Goal: Navigation & Orientation: Find specific page/section

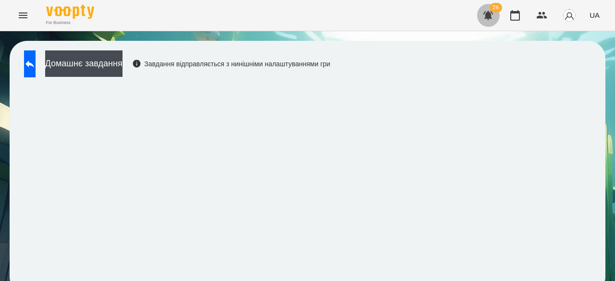
click at [487, 18] on icon "button" at bounding box center [488, 15] width 10 height 9
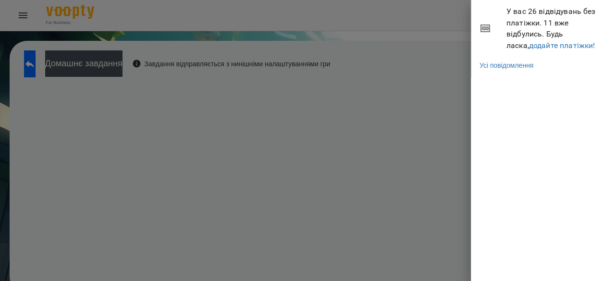
click at [443, 19] on div at bounding box center [307, 140] width 615 height 281
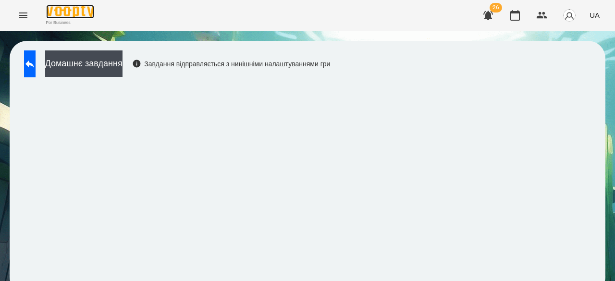
click at [85, 8] on img at bounding box center [70, 12] width 48 height 14
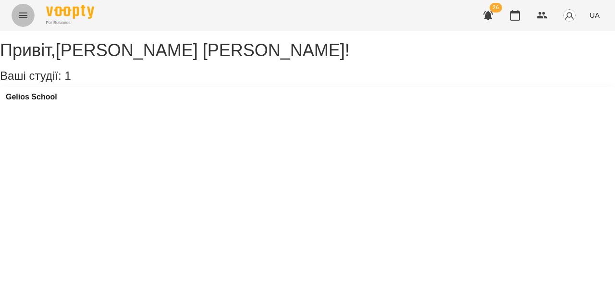
click at [23, 13] on icon "Menu" at bounding box center [23, 15] width 9 height 6
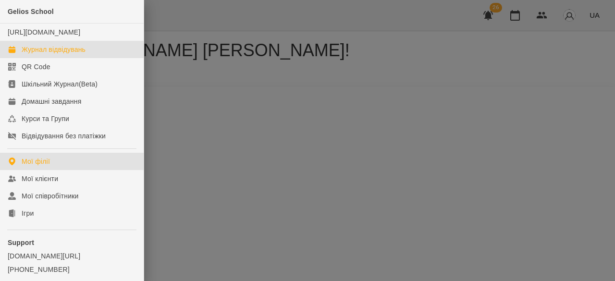
click at [52, 54] on div "Журнал відвідувань" at bounding box center [54, 50] width 64 height 10
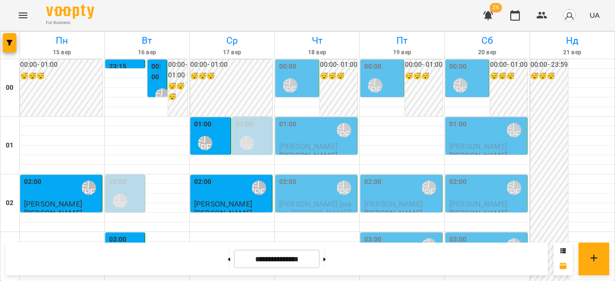
scroll to position [820, 0]
